Goal: Task Accomplishment & Management: Use online tool/utility

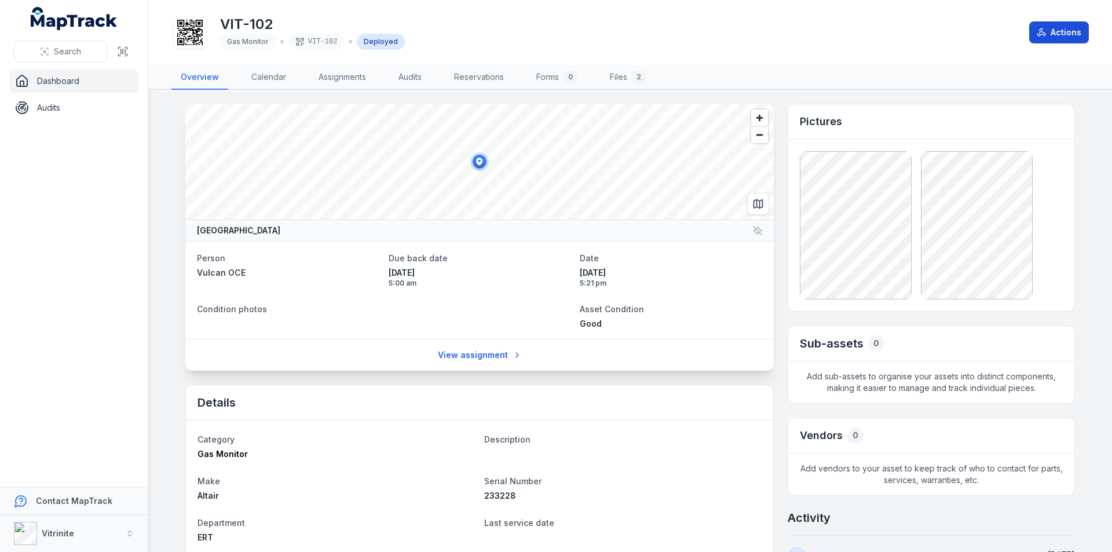
click at [1065, 33] on button "Actions" at bounding box center [1059, 32] width 60 height 22
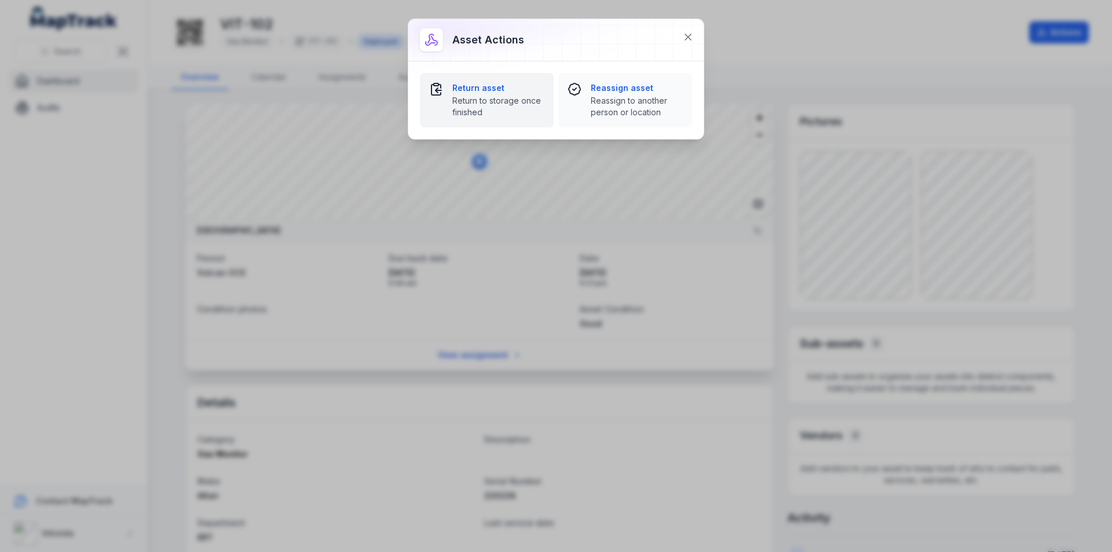
click at [474, 92] on strong "Return asset" at bounding box center [498, 88] width 92 height 12
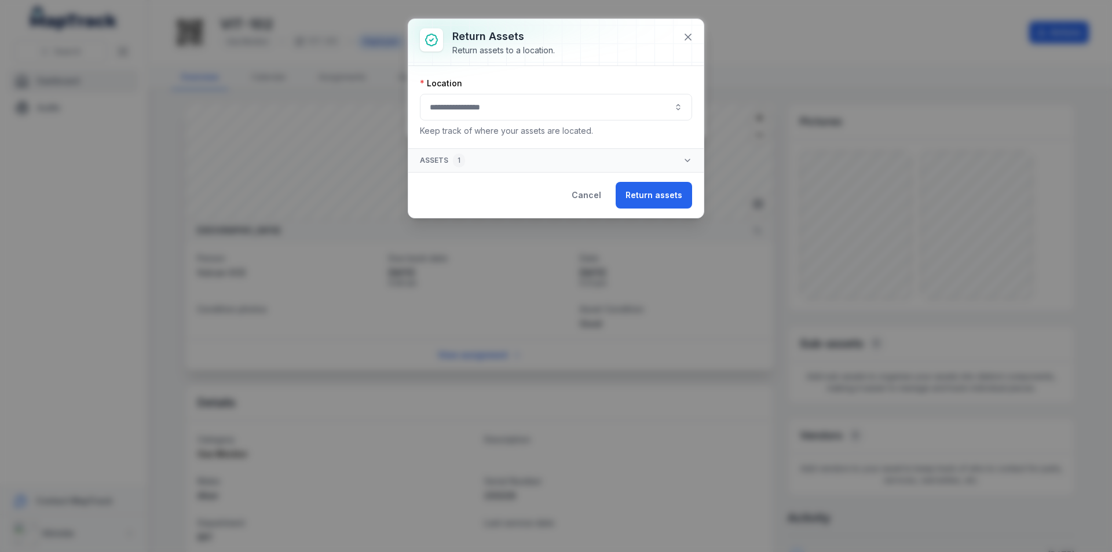
click at [575, 112] on button "button" at bounding box center [556, 107] width 272 height 27
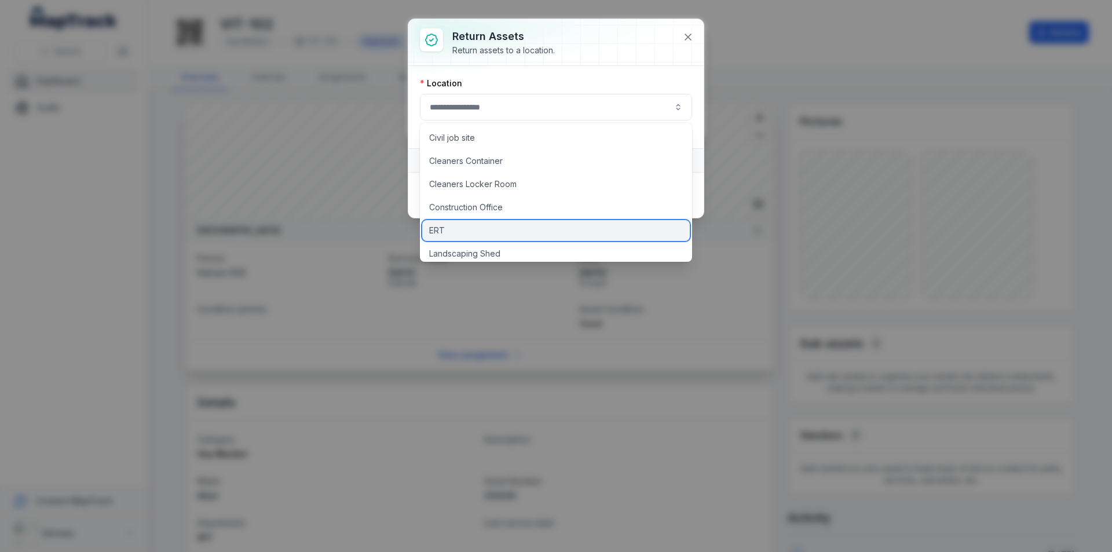
click at [483, 233] on div "ERT" at bounding box center [556, 230] width 268 height 21
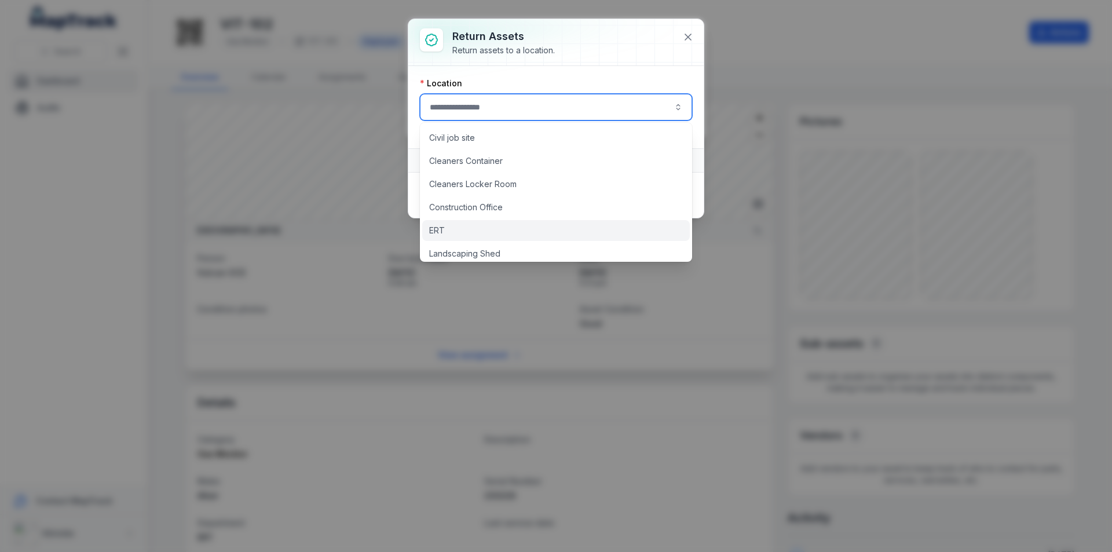
type input "***"
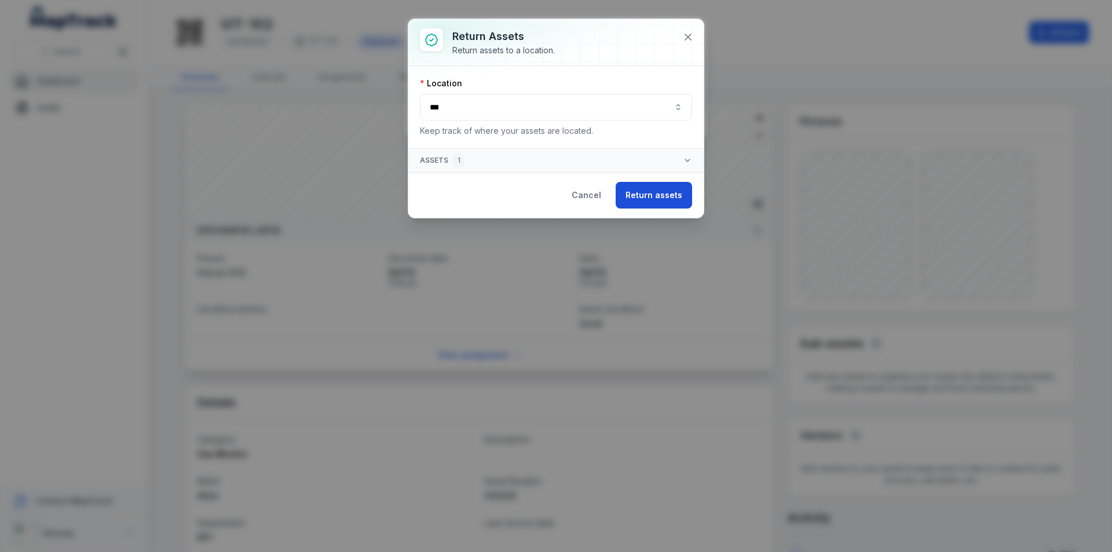
click at [665, 199] on button "Return assets" at bounding box center [654, 195] width 76 height 27
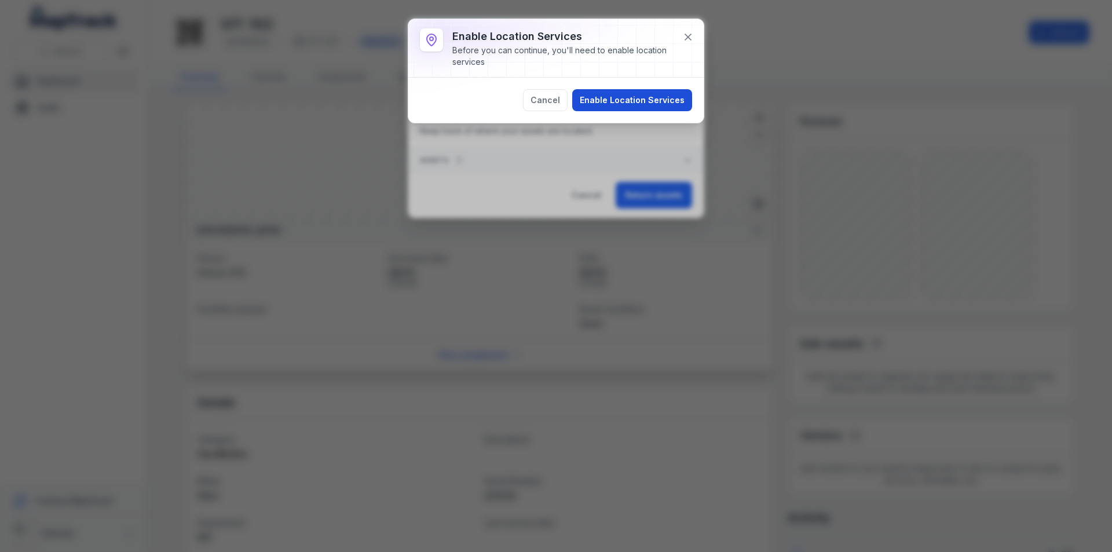
click at [644, 97] on button "Enable Location Services" at bounding box center [632, 100] width 120 height 22
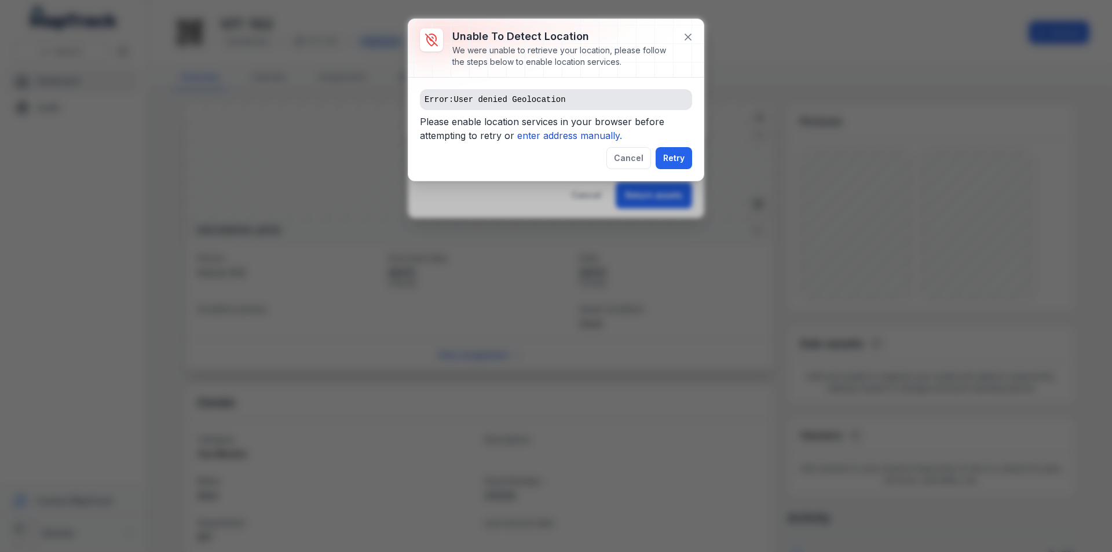
click at [571, 137] on icon "enter address manually." at bounding box center [569, 136] width 105 height 12
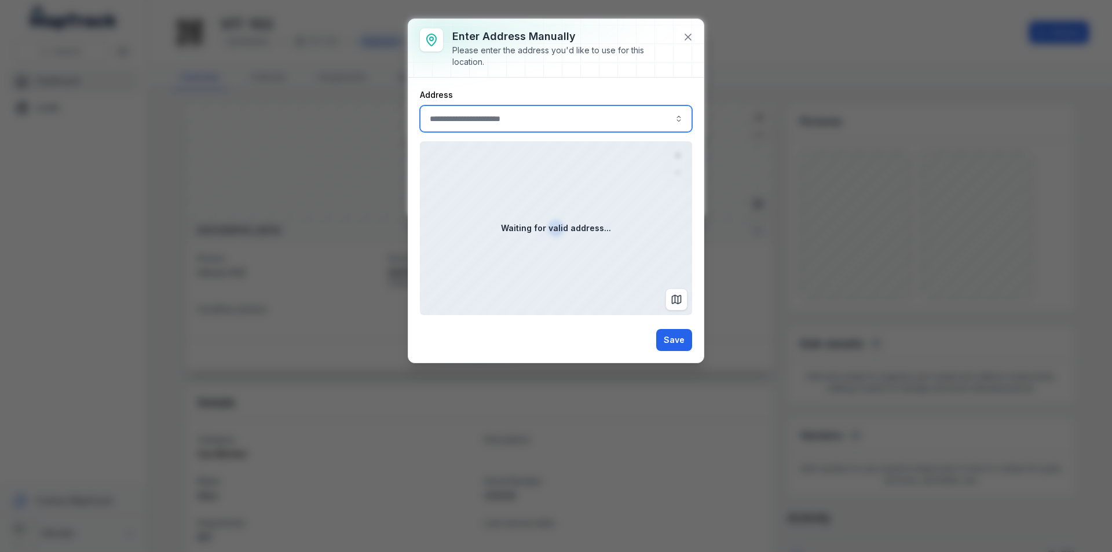
click at [503, 123] on input ":r5k:-form-item-label" at bounding box center [556, 118] width 272 height 27
type input "**********"
click at [514, 152] on span "[GEOGRAPHIC_DATA]" at bounding box center [473, 150] width 82 height 12
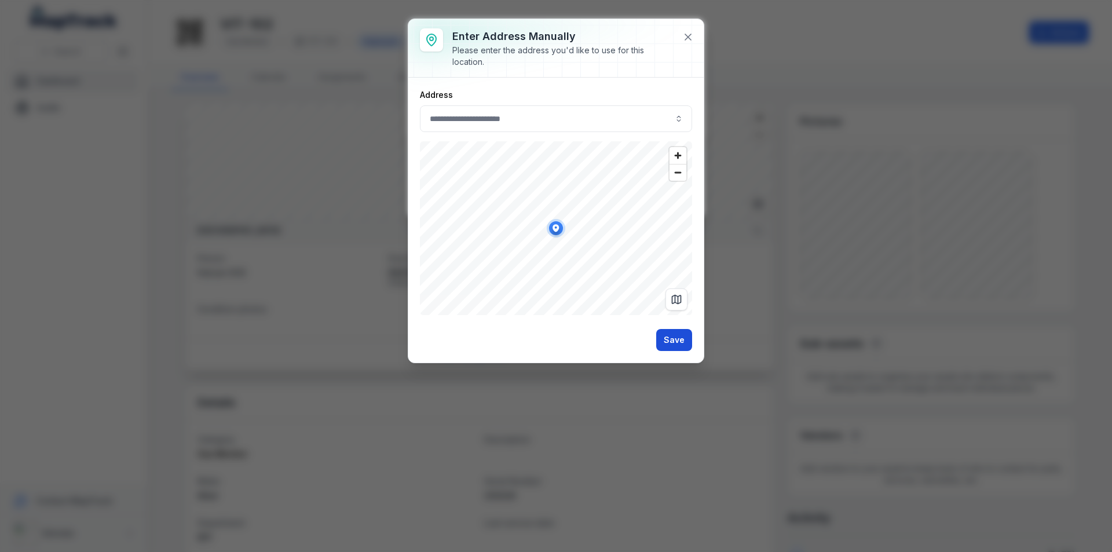
click at [674, 342] on button "Save" at bounding box center [674, 340] width 36 height 22
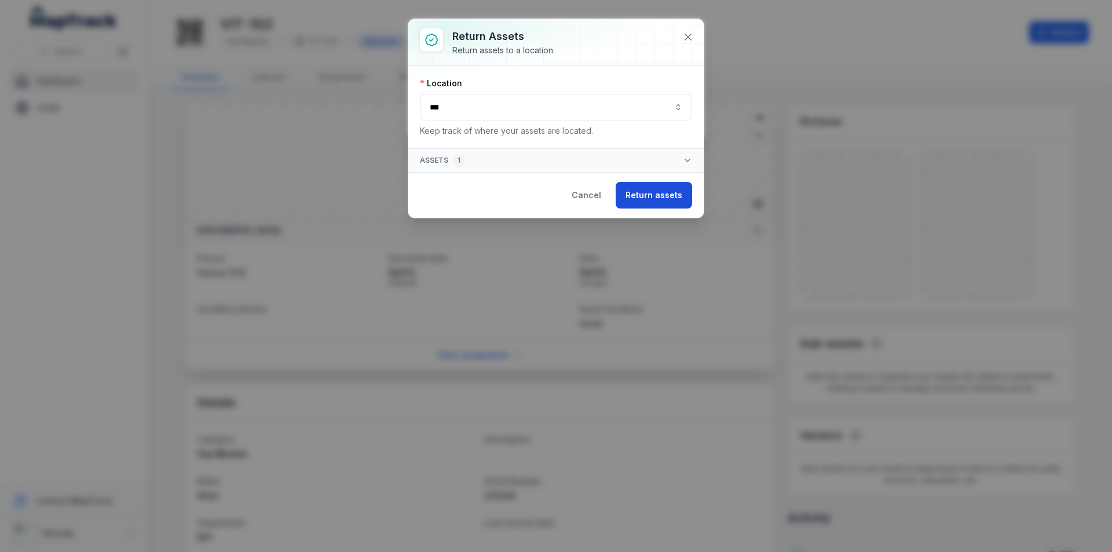
click at [665, 194] on button "Return assets" at bounding box center [654, 195] width 76 height 27
